Goal: Find specific fact: Find specific fact

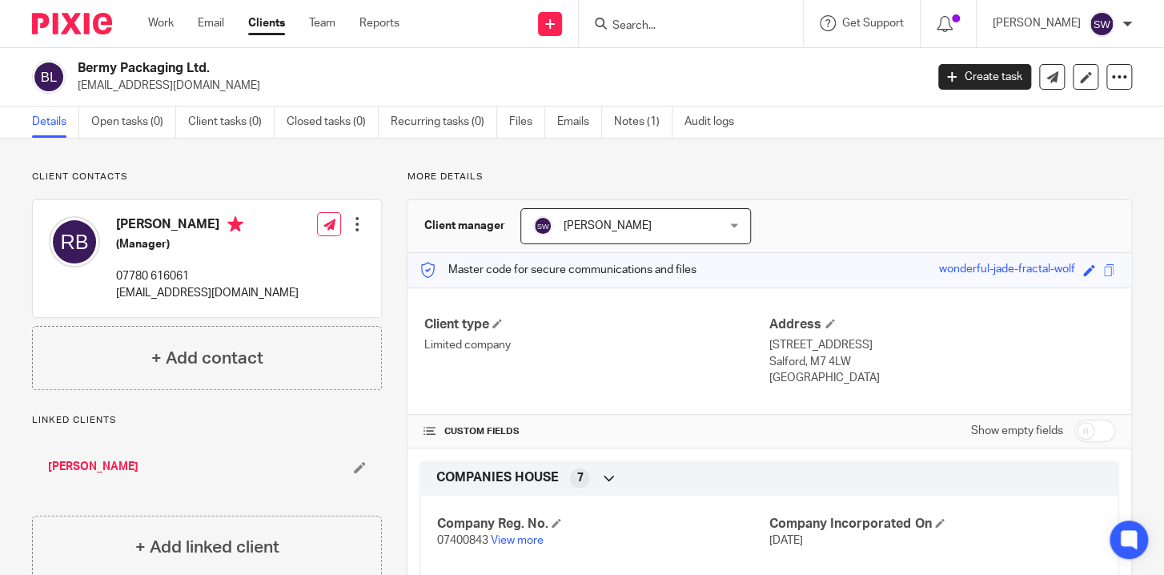
scroll to position [387, 0]
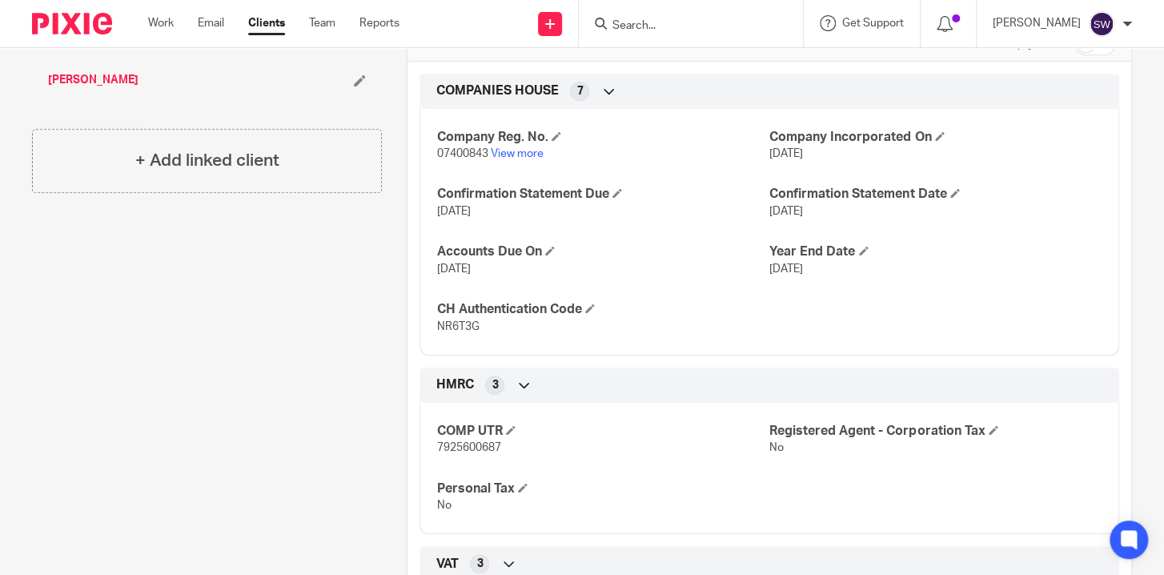
click at [645, 13] on div at bounding box center [691, 23] width 224 height 47
click at [650, 20] on input "Search" at bounding box center [683, 26] width 144 height 14
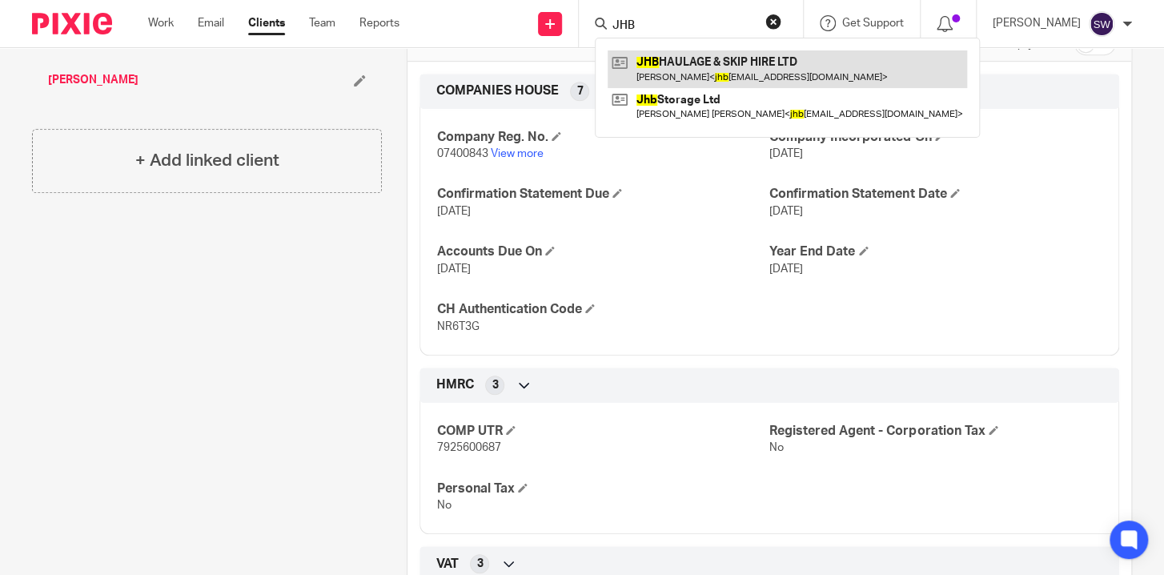
type input "JHB"
click at [680, 62] on link at bounding box center [786, 68] width 359 height 37
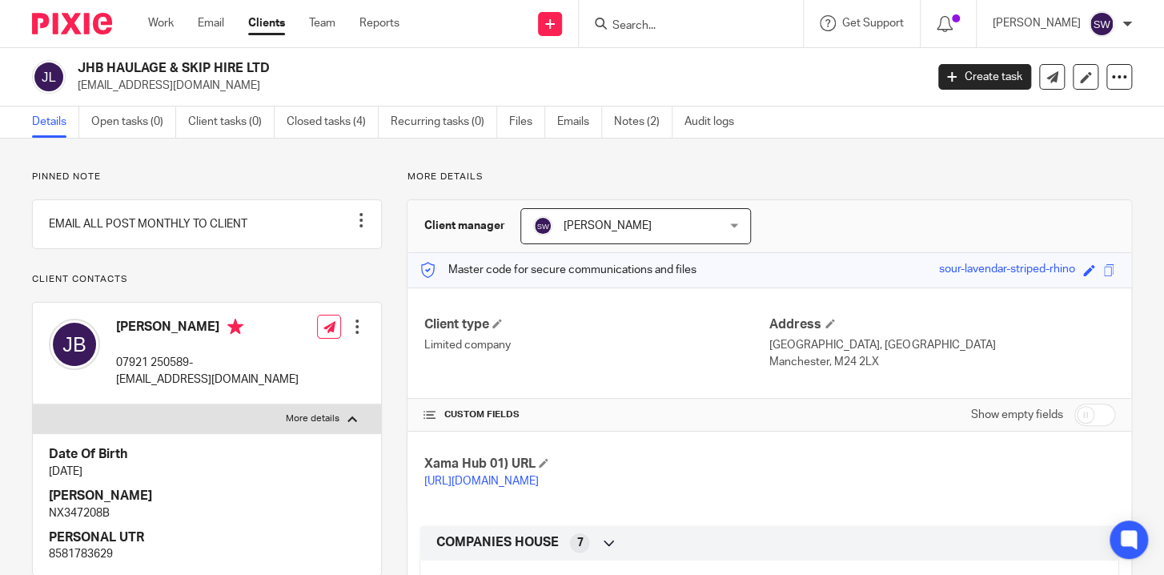
scroll to position [77, 0]
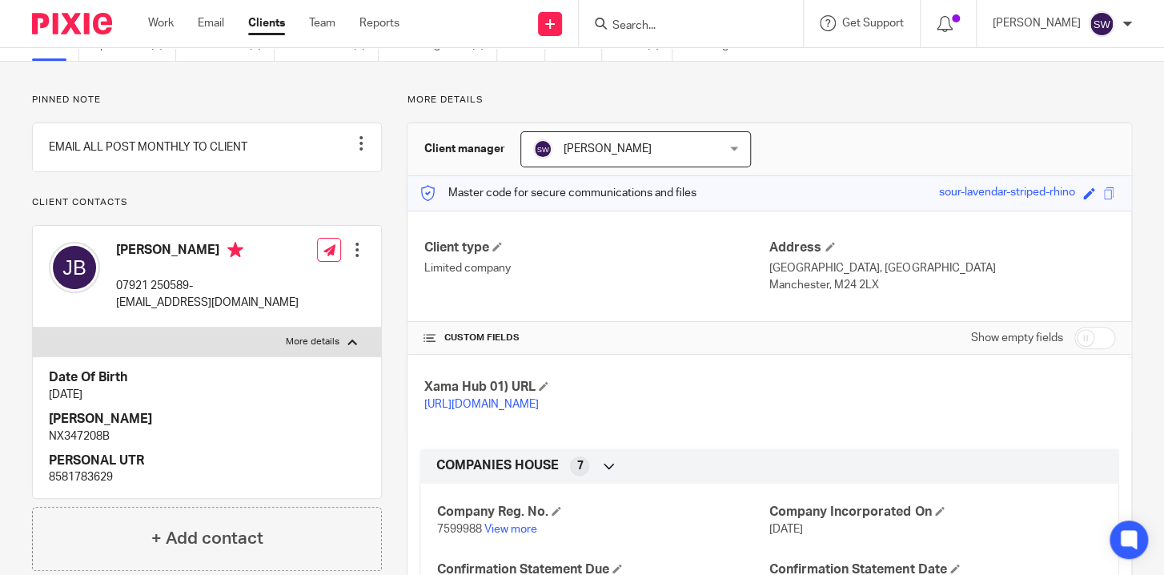
click at [119, 485] on p "8581783629" at bounding box center [207, 477] width 316 height 16
drag, startPoint x: 116, startPoint y: 447, endPoint x: 35, endPoint y: 454, distance: 81.1
click at [34, 454] on div "Date Of Birth 4 Jul 1971 NINO NX347208B PERSONAL UTR 8581783629" at bounding box center [207, 426] width 348 height 141
copy p "NX347208B"
drag, startPoint x: 109, startPoint y: 493, endPoint x: 51, endPoint y: 494, distance: 57.6
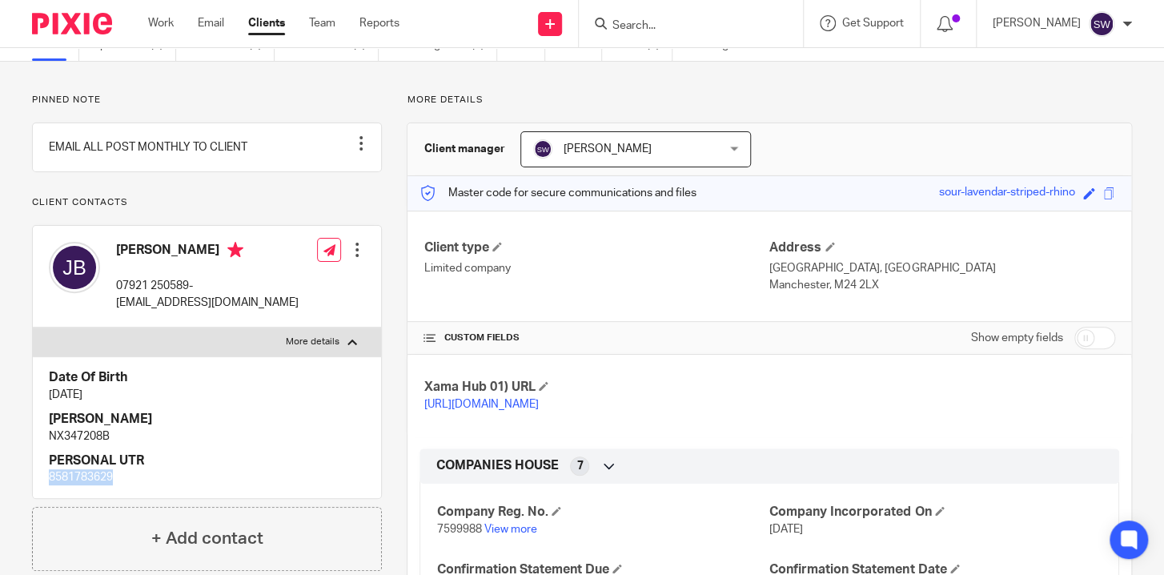
click at [37, 494] on div "Date Of Birth 4 Jul 1971 NINO NX347208B PERSONAL UTR 8581783629" at bounding box center [207, 426] width 348 height 141
copy p "8581783629"
